Goal: Check status: Check status

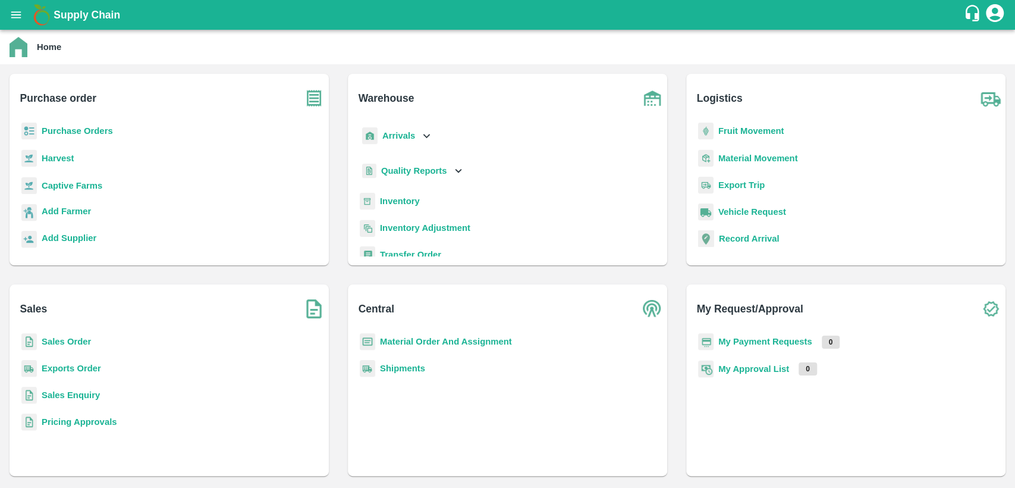
click at [73, 339] on b "Sales Order" at bounding box center [66, 342] width 49 height 10
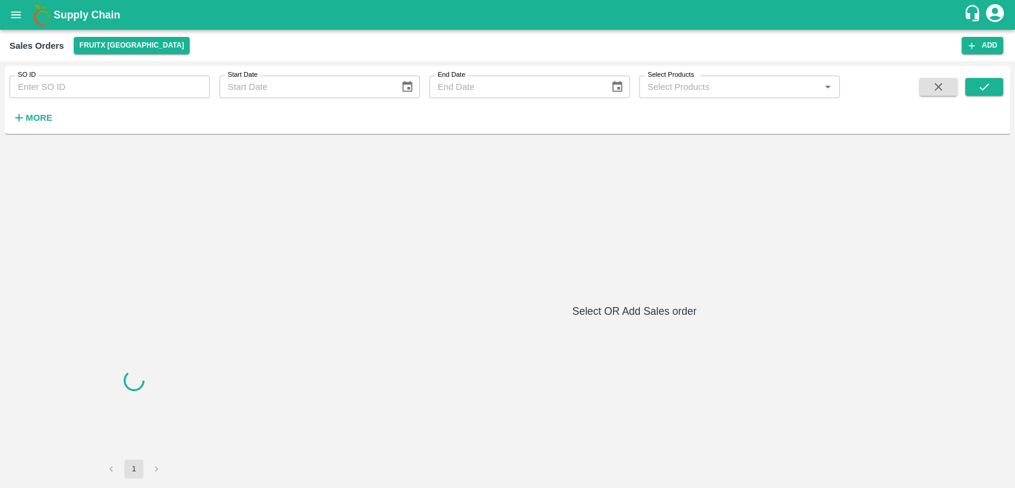
click at [103, 93] on input "SO ID" at bounding box center [110, 87] width 200 height 23
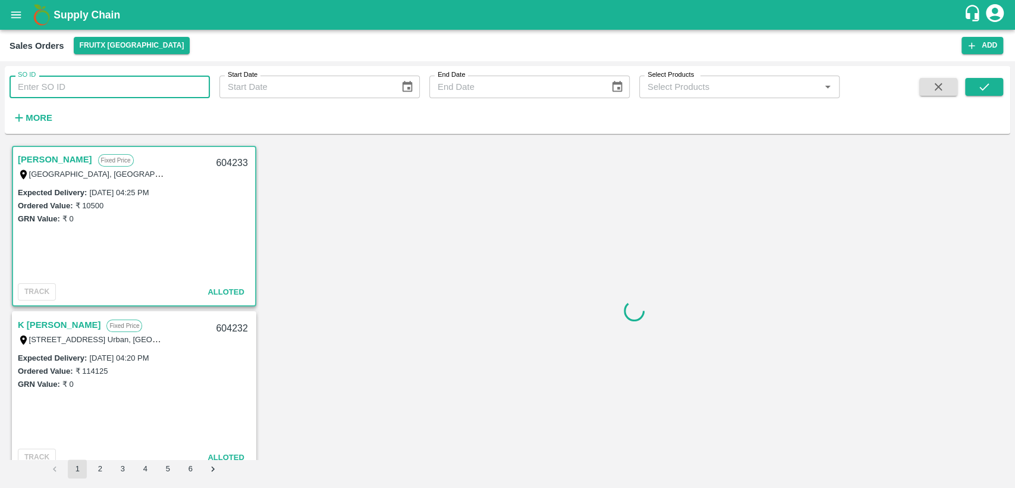
paste input "603569"
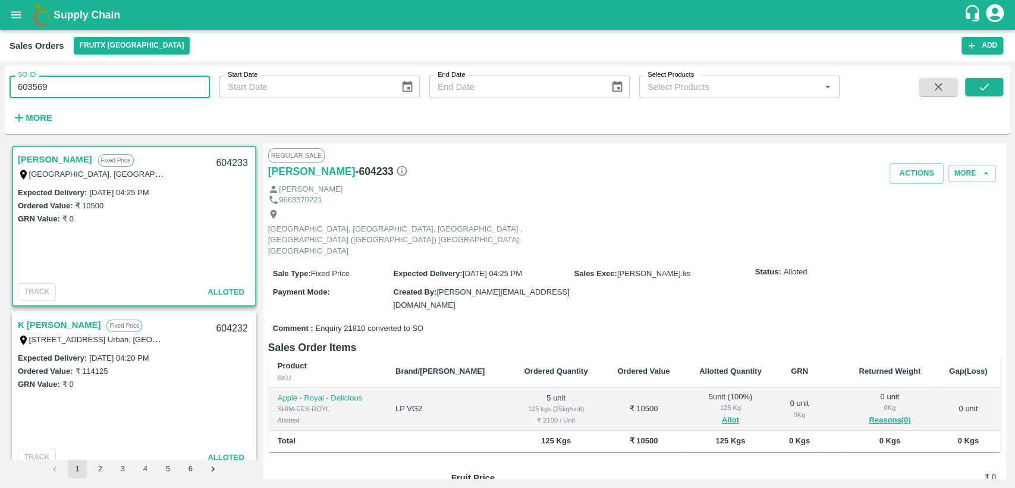
type input "603569"
click at [982, 78] on button "submit" at bounding box center [984, 87] width 38 height 18
drag, startPoint x: 45, startPoint y: 84, endPoint x: 0, endPoint y: 71, distance: 47.2
click at [0, 71] on div "SO ID 603569 SO ID Start Date Start Date End Date End Date Select Products Sele…" at bounding box center [507, 274] width 1015 height 426
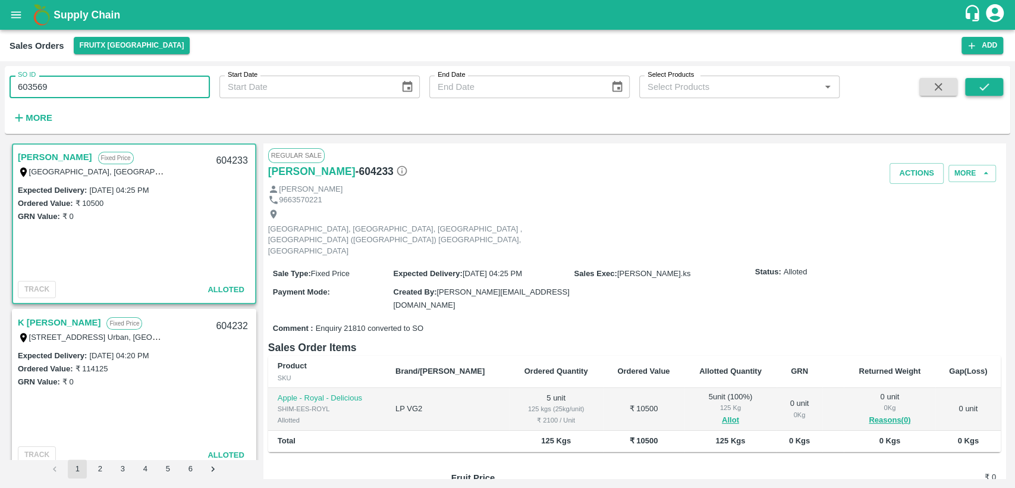
click at [967, 84] on button "submit" at bounding box center [984, 87] width 38 height 18
click at [11, 1] on div "Supply Chain" at bounding box center [507, 15] width 1015 height 30
click at [55, 89] on input "603569" at bounding box center [110, 87] width 200 height 23
click at [12, 20] on icon "open drawer" at bounding box center [16, 14] width 13 height 13
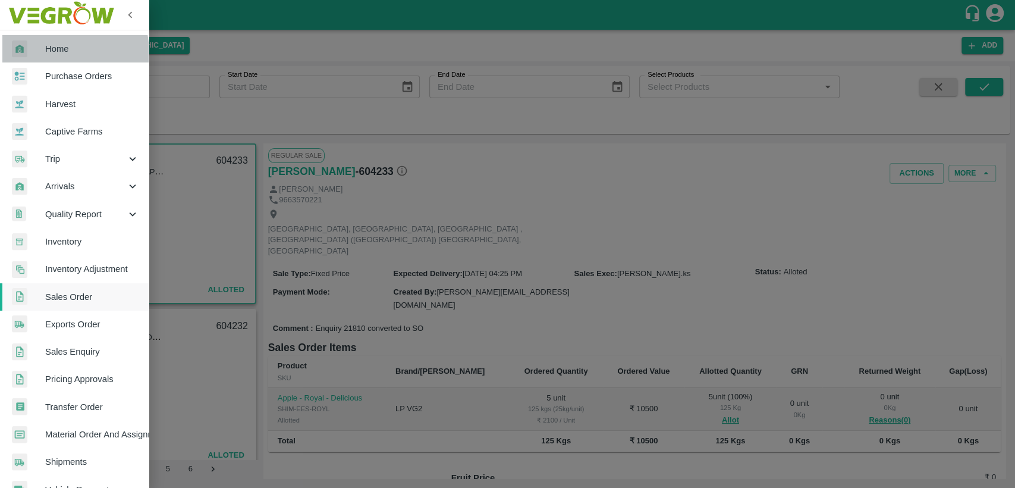
click at [44, 54] on div at bounding box center [28, 48] width 33 height 17
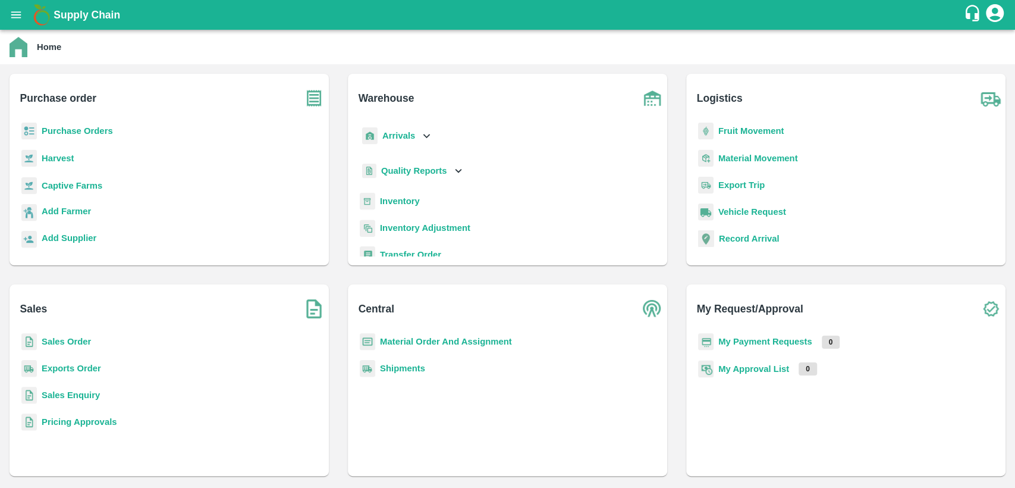
click at [62, 338] on b "Sales Order" at bounding box center [66, 342] width 49 height 10
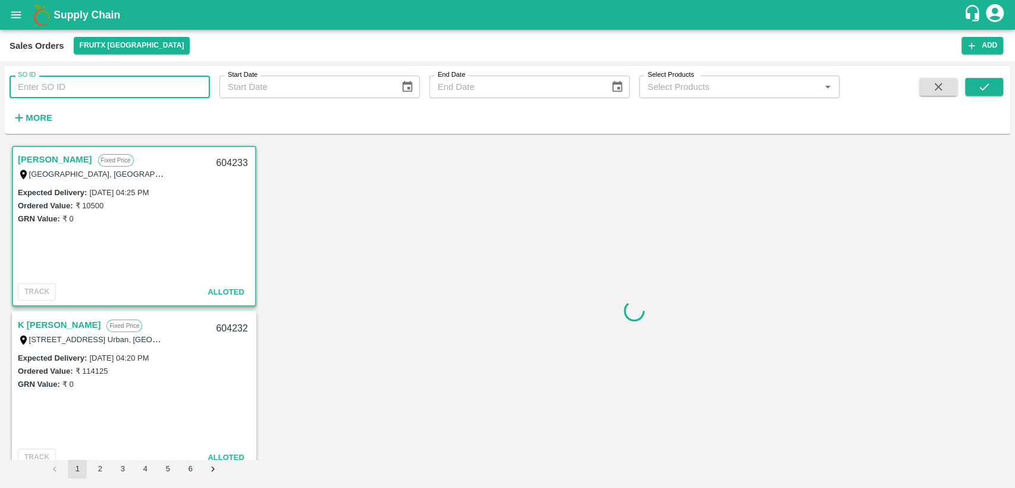
click at [86, 81] on input "SO ID" at bounding box center [110, 87] width 200 height 23
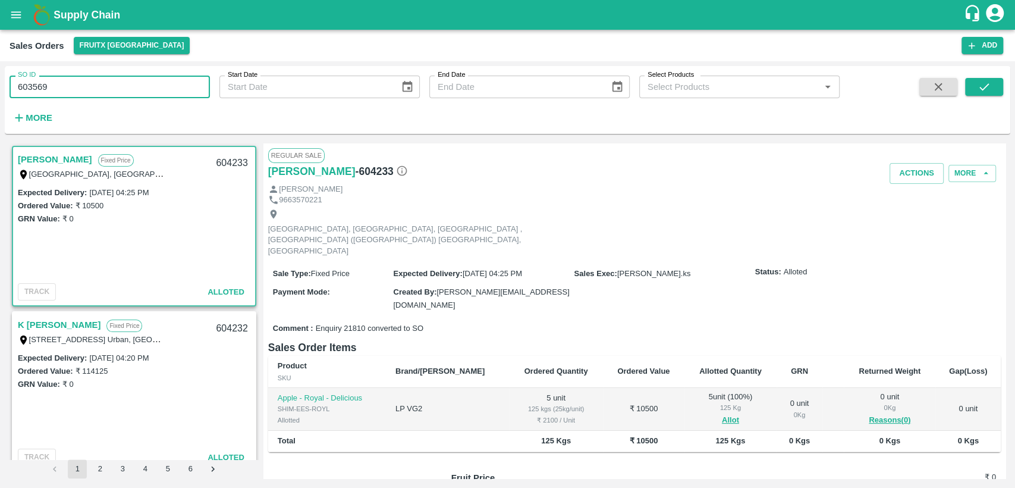
type input "603569"
click at [986, 84] on icon "submit" at bounding box center [983, 86] width 13 height 13
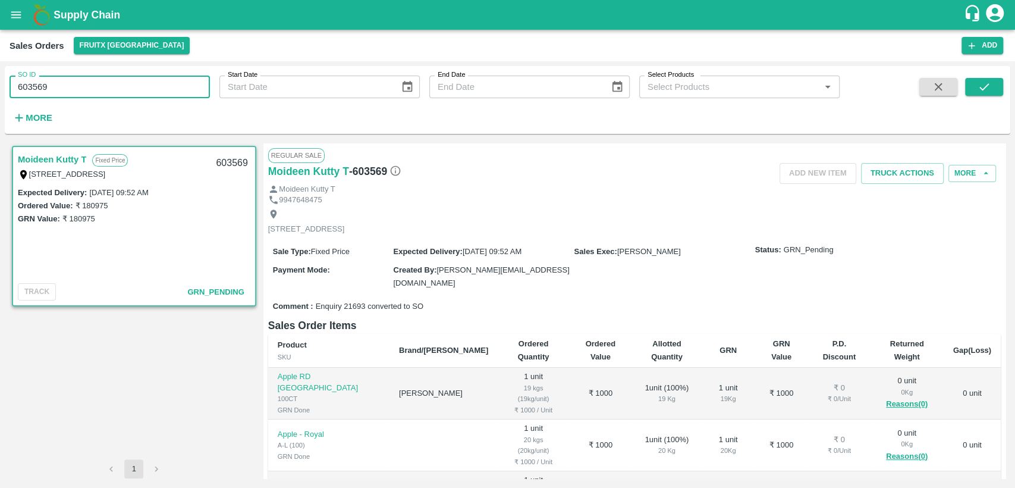
drag, startPoint x: 54, startPoint y: 86, endPoint x: 0, endPoint y: 84, distance: 53.5
click at [0, 84] on div "SO ID 603569 SO ID Start Date Start Date End Date End Date Select Products Sele…" at bounding box center [507, 274] width 1015 height 426
paste input "text"
click at [971, 88] on button "submit" at bounding box center [984, 87] width 38 height 18
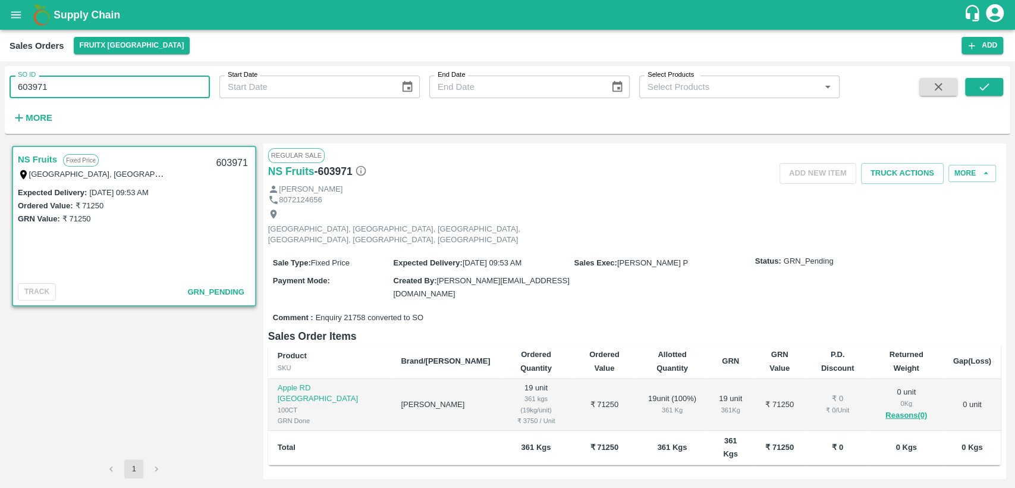
drag, startPoint x: 80, startPoint y: 87, endPoint x: 0, endPoint y: 95, distance: 80.1
click at [0, 95] on div "SO ID 603971 SO ID Start Date Start Date End Date End Date Select Products Sele…" at bounding box center [507, 274] width 1015 height 426
paste input "text"
type input "604158"
click at [981, 89] on icon "submit" at bounding box center [984, 86] width 10 height 7
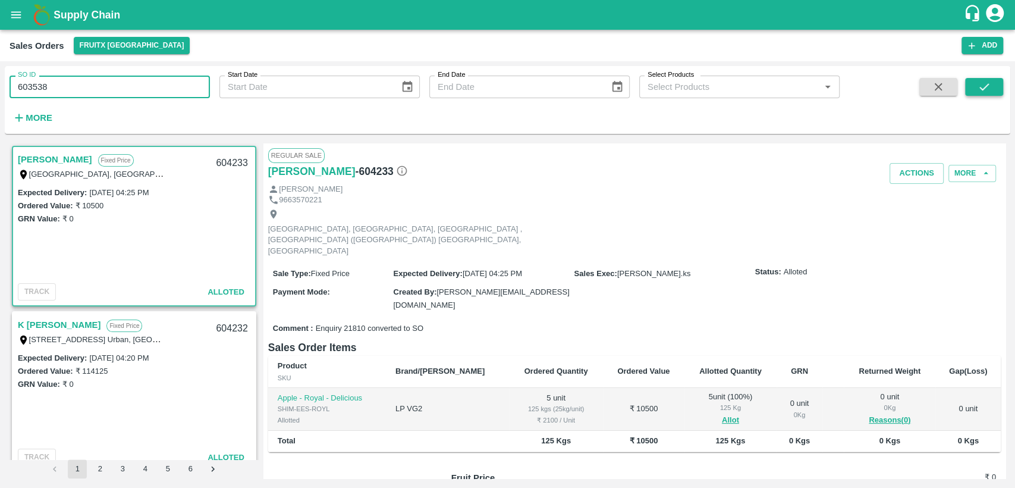
type input "603538"
click at [986, 91] on icon "submit" at bounding box center [983, 86] width 13 height 13
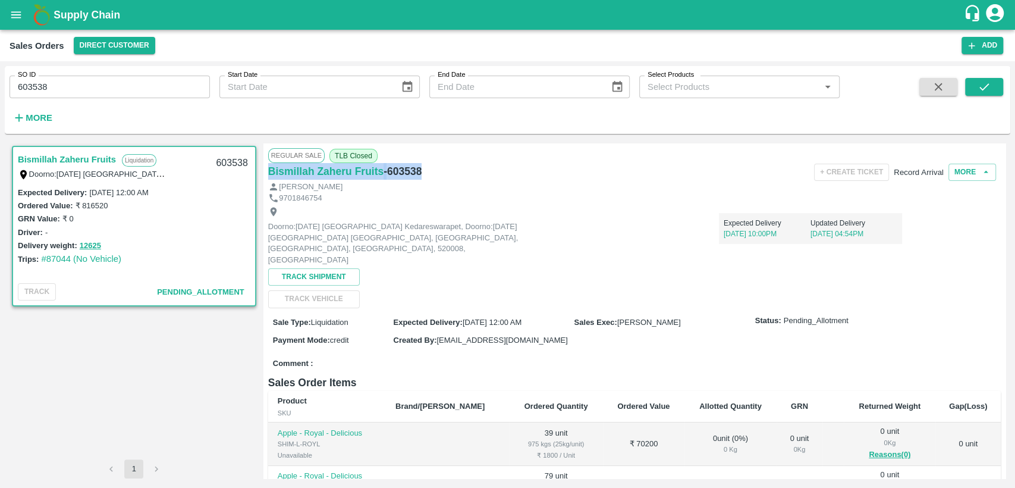
drag, startPoint x: 426, startPoint y: 170, endPoint x: 262, endPoint y: 174, distance: 164.7
click at [262, 174] on div "Bismillah Zaheru Fruits Liquidation Doorno:[DATE] [GEOGRAPHIC_DATA] Kedareswara…" at bounding box center [508, 310] width 996 height 335
copy div "Bismillah Zaheru Fruits - 603538"
click at [973, 174] on button "More" at bounding box center [972, 172] width 48 height 17
click at [961, 203] on span "View Logs" at bounding box center [973, 198] width 40 height 10
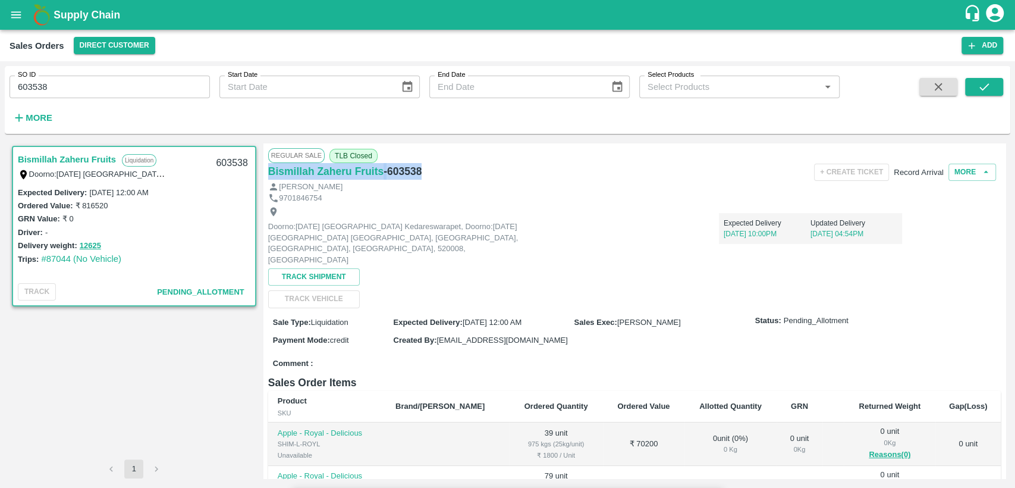
drag, startPoint x: 555, startPoint y: 34, endPoint x: 397, endPoint y: -58, distance: 183.0
click at [397, 0] on html "Supply Chain Sales Orders Direct Customer Add SO ID 603538 SO ID Start Date Sta…" at bounding box center [507, 244] width 1015 height 488
click at [12, 15] on icon "open drawer" at bounding box center [16, 14] width 10 height 7
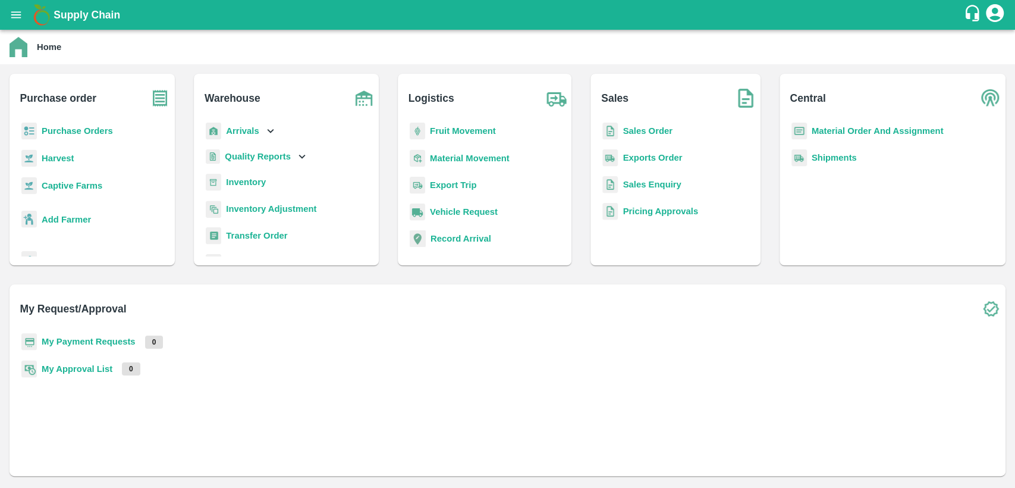
click at [266, 187] on b "Inventory" at bounding box center [246, 182] width 40 height 10
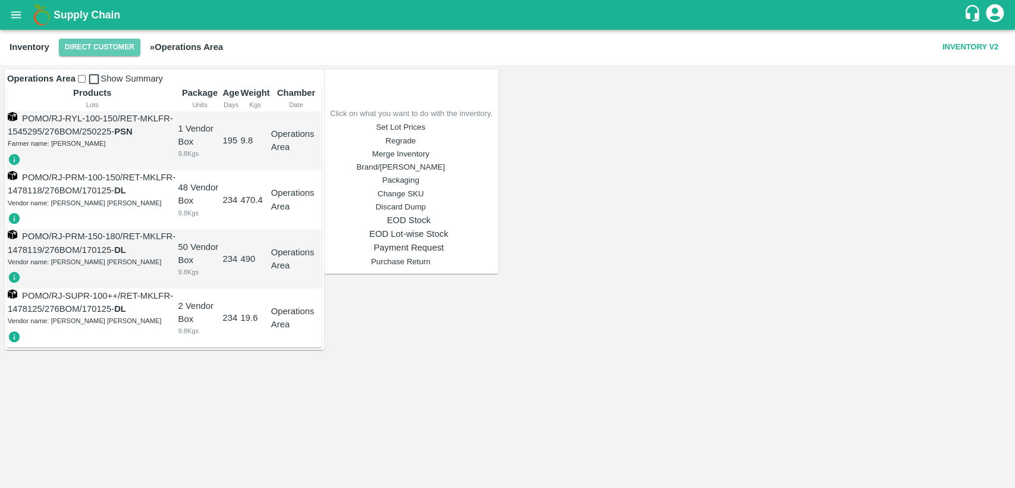
click at [99, 48] on button "Direct Customer" at bounding box center [99, 47] width 81 height 17
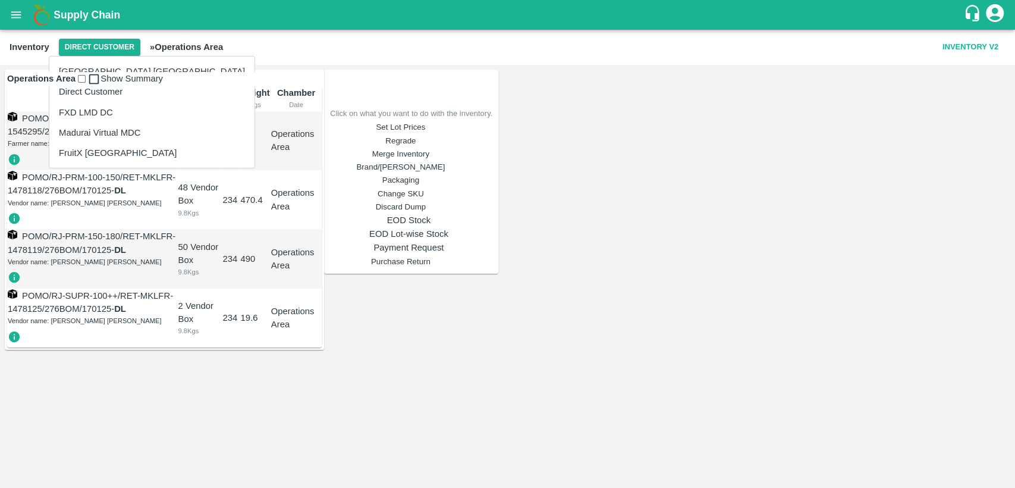
click at [86, 158] on li "FruitX [GEOGRAPHIC_DATA]" at bounding box center [151, 153] width 205 height 20
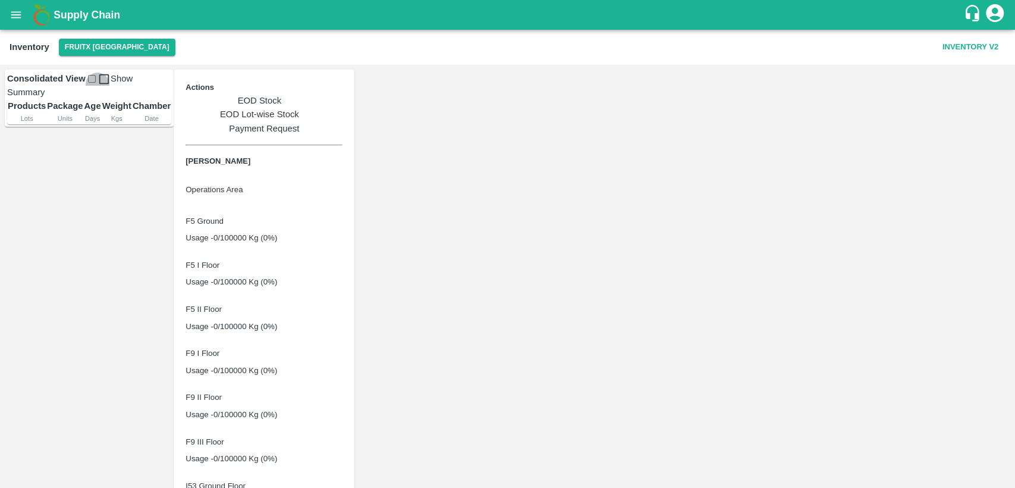
drag, startPoint x: 96, startPoint y: 81, endPoint x: 313, endPoint y: 116, distance: 219.7
click at [96, 81] on input "checkbox" at bounding box center [92, 79] width 8 height 8
checkbox input "true"
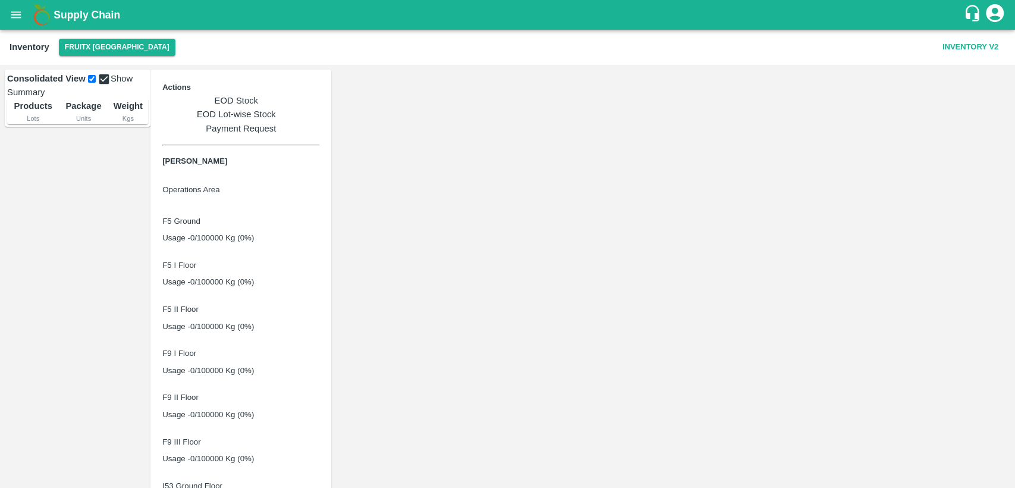
click at [319, 95] on link "EOD Stock" at bounding box center [240, 100] width 157 height 13
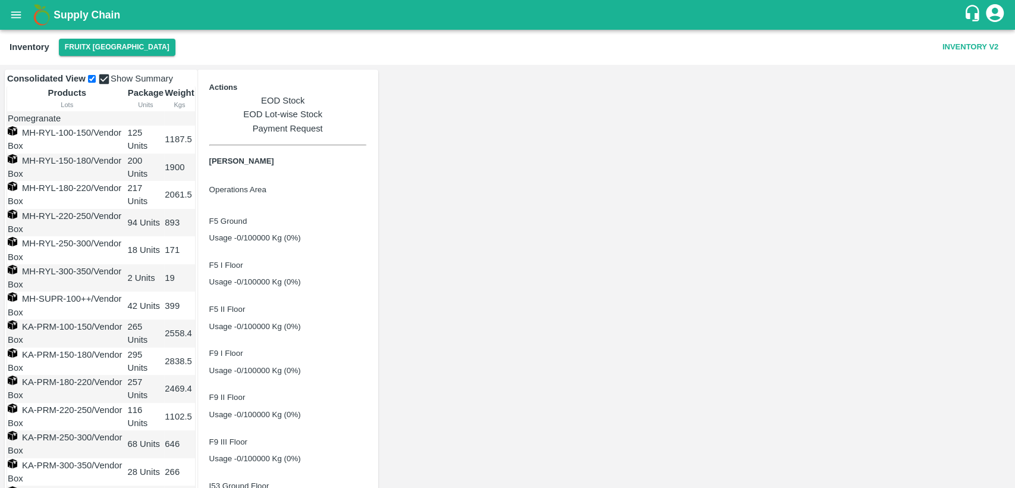
click at [366, 108] on link "EOD Lot-wise Stock" at bounding box center [287, 114] width 157 height 13
